Goal: Transaction & Acquisition: Purchase product/service

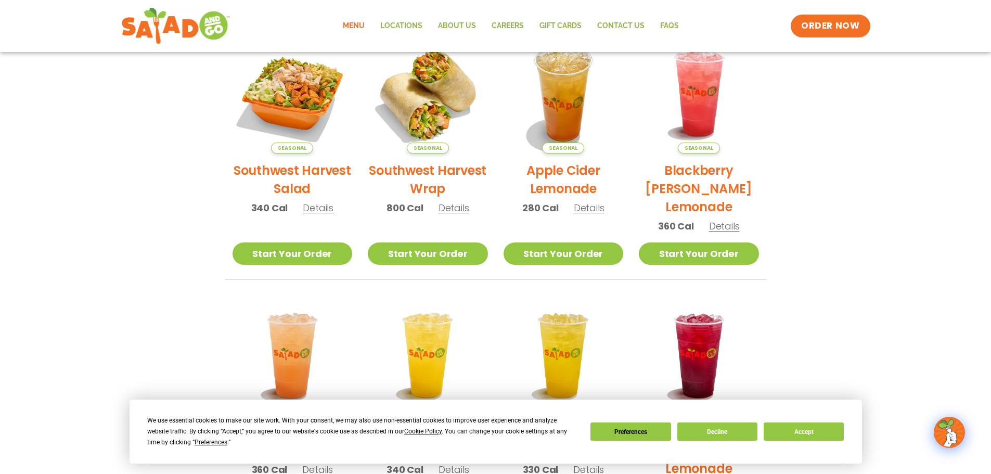
scroll to position [260, 0]
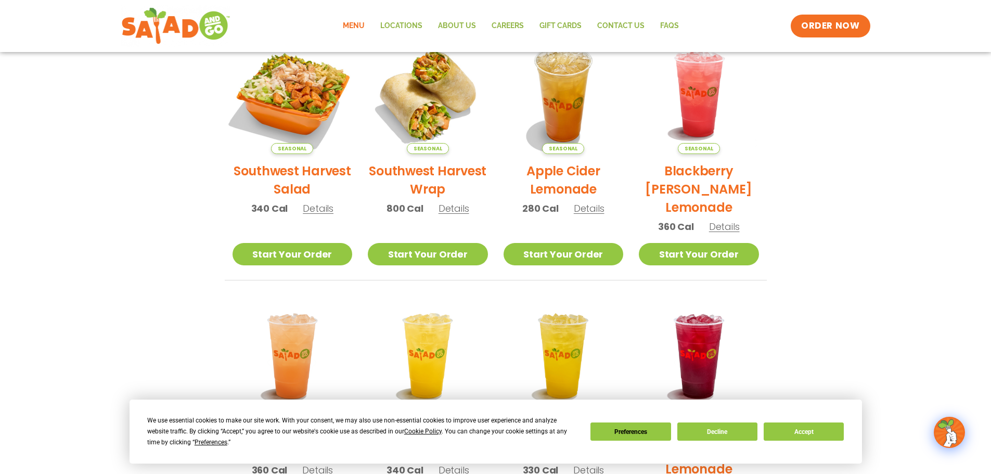
click at [307, 101] on img at bounding box center [292, 93] width 141 height 141
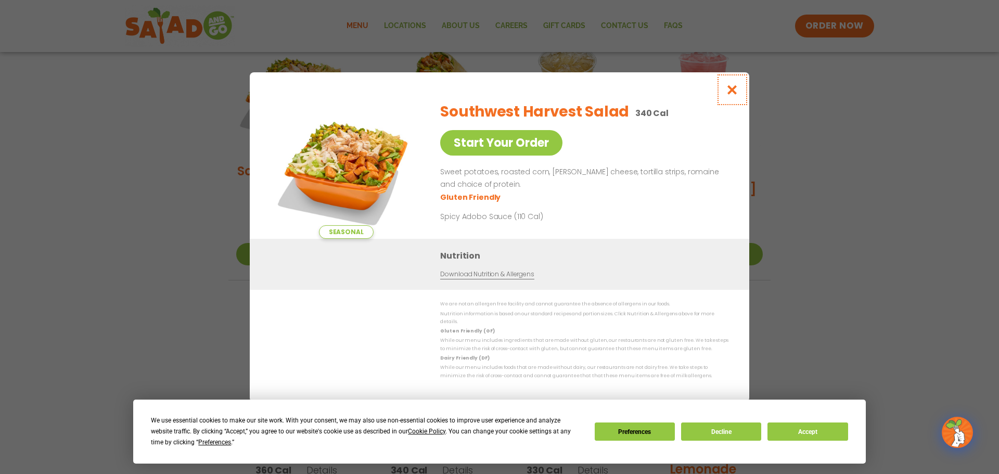
click at [731, 95] on icon "Close modal" at bounding box center [732, 89] width 13 height 11
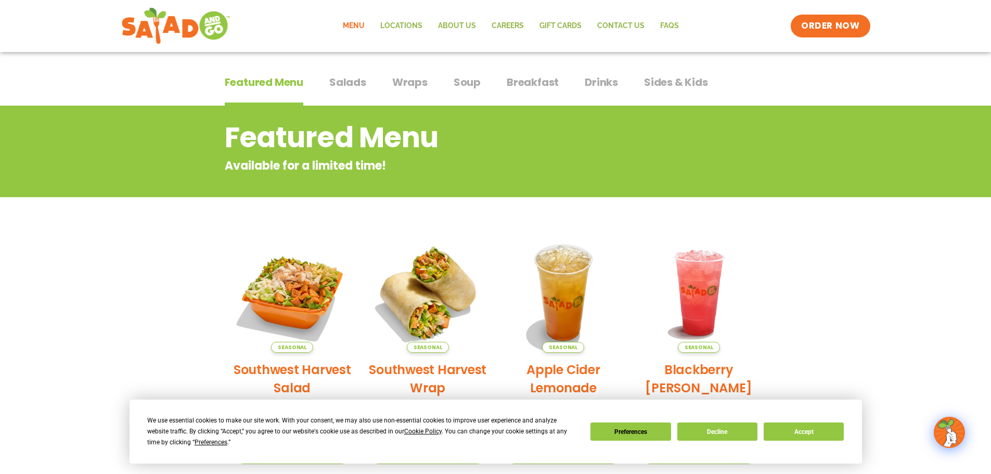
scroll to position [208, 0]
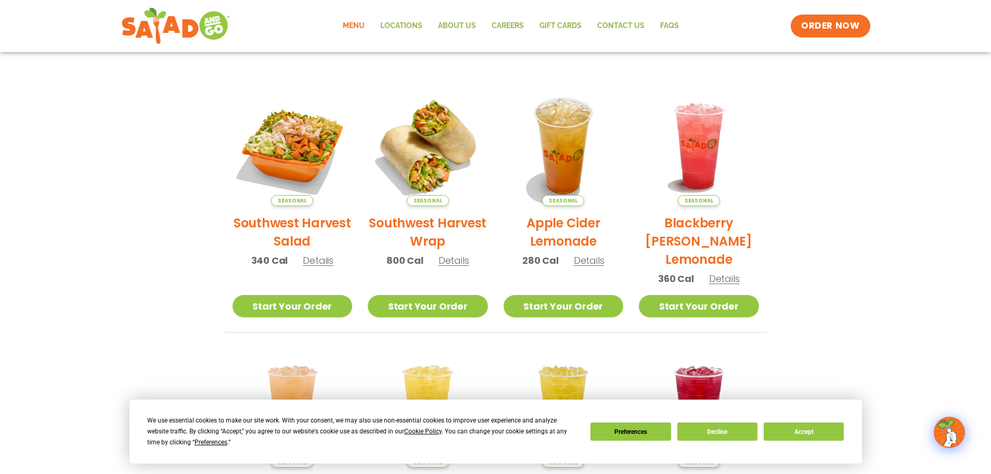
click at [288, 321] on li "Seasonal Southwest Harvest Salad 340 Cal Details Start Your Order Seasonal Star…" at bounding box center [293, 209] width 136 height 247
click at [290, 299] on link "Start Your Order" at bounding box center [292, 306] width 120 height 22
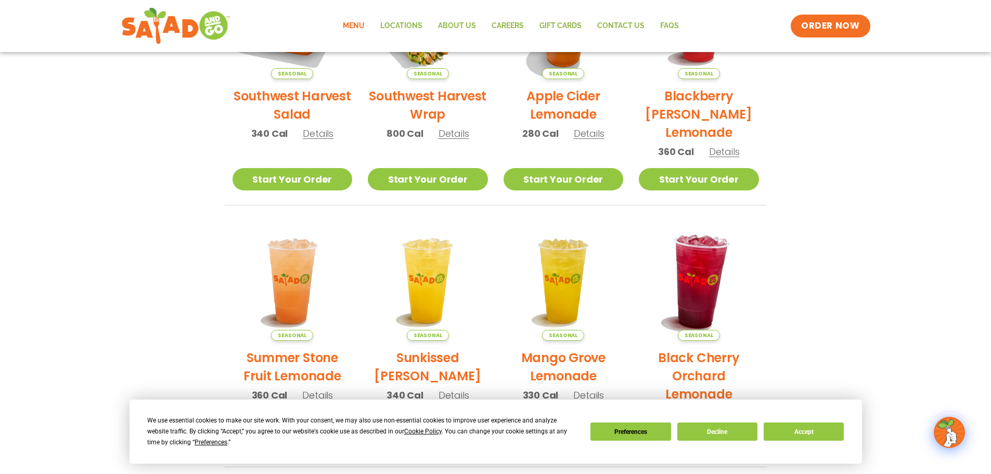
scroll to position [364, 0]
